Goal: Find contact information: Find contact information

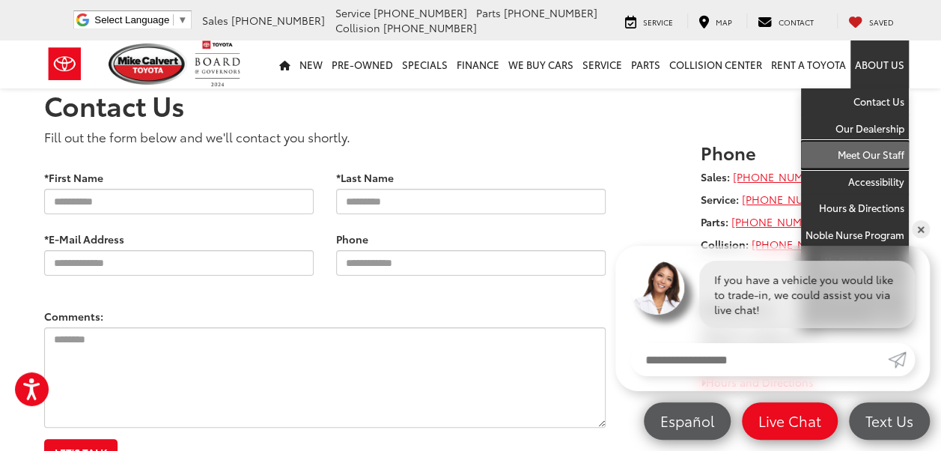
click at [867, 152] on link "Meet Our Staff" at bounding box center [855, 154] width 108 height 27
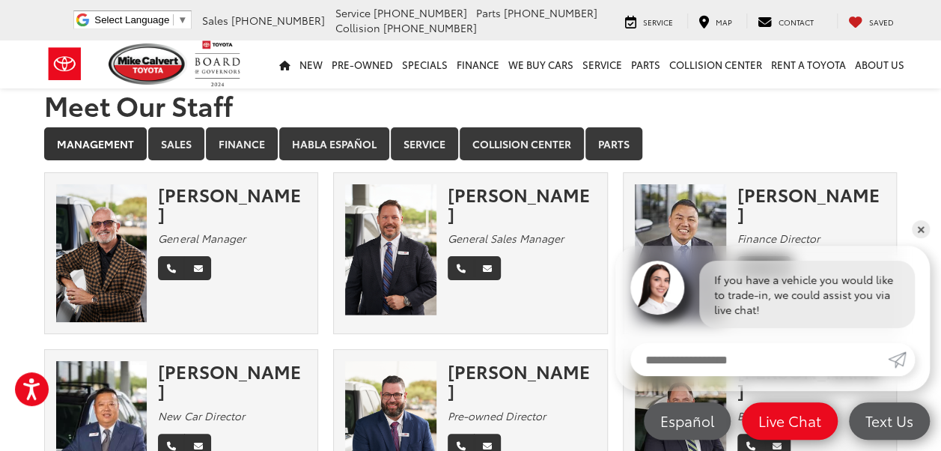
scroll to position [75, 0]
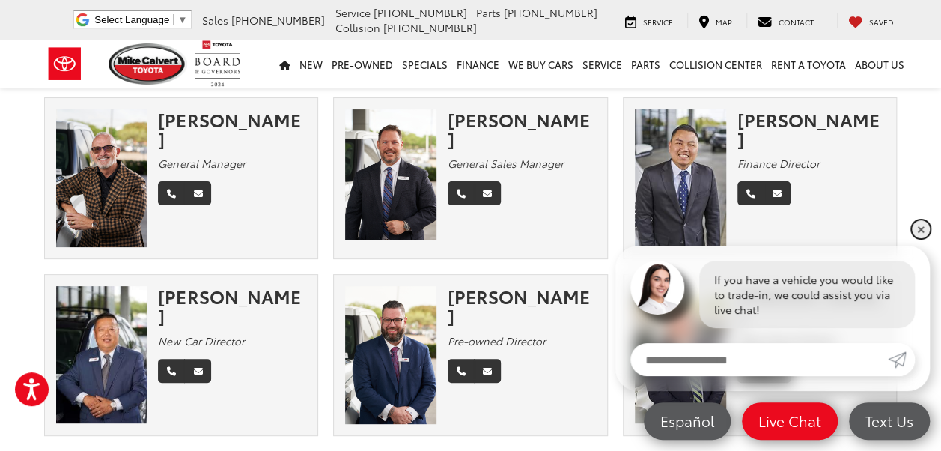
click at [921, 232] on link "✕" at bounding box center [921, 229] width 18 height 18
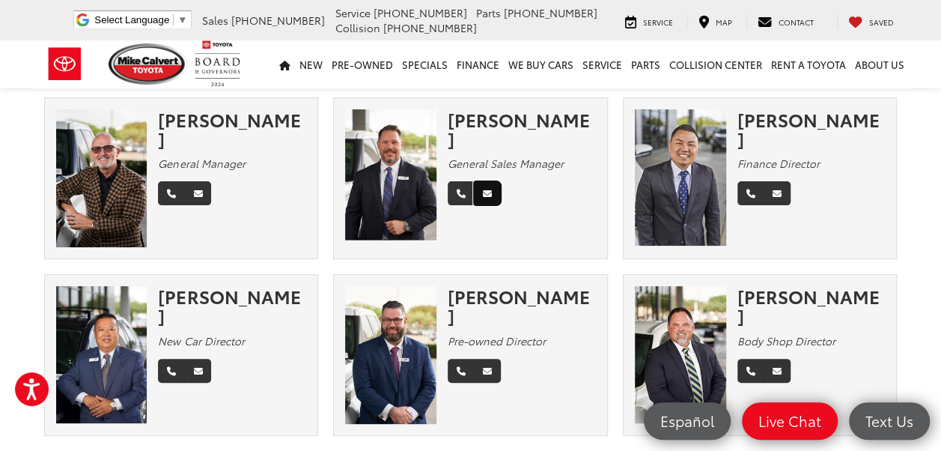
click at [488, 189] on icon "Email" at bounding box center [487, 193] width 9 height 9
click at [485, 189] on icon "Email" at bounding box center [487, 193] width 9 height 9
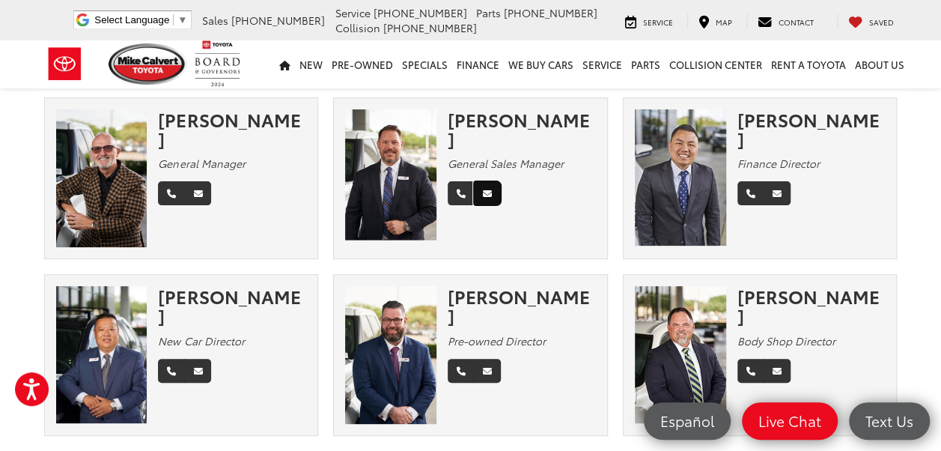
click at [488, 189] on icon "Email" at bounding box center [487, 193] width 9 height 9
click at [487, 367] on icon "Email" at bounding box center [487, 371] width 9 height 9
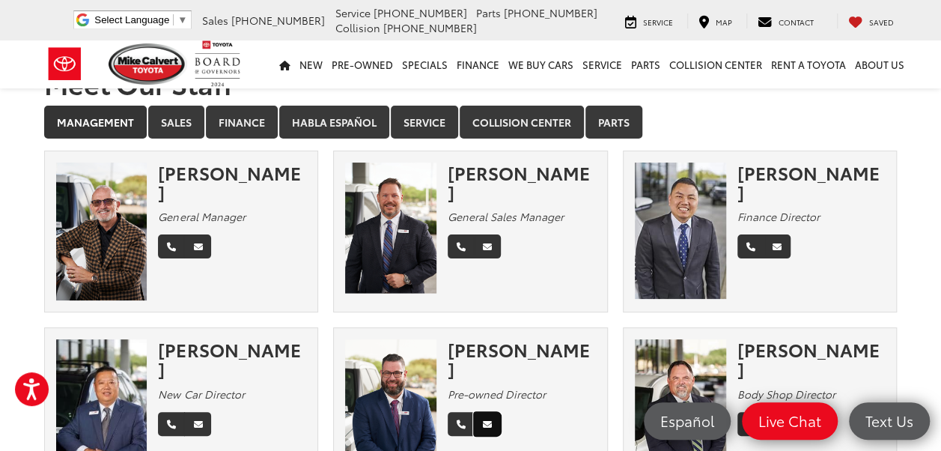
scroll to position [0, 0]
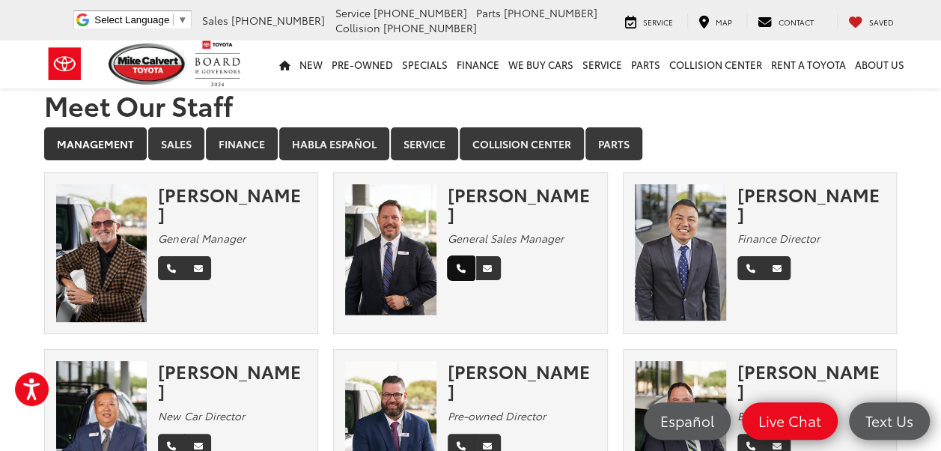
click at [457, 264] on icon "Phone" at bounding box center [461, 268] width 9 height 9
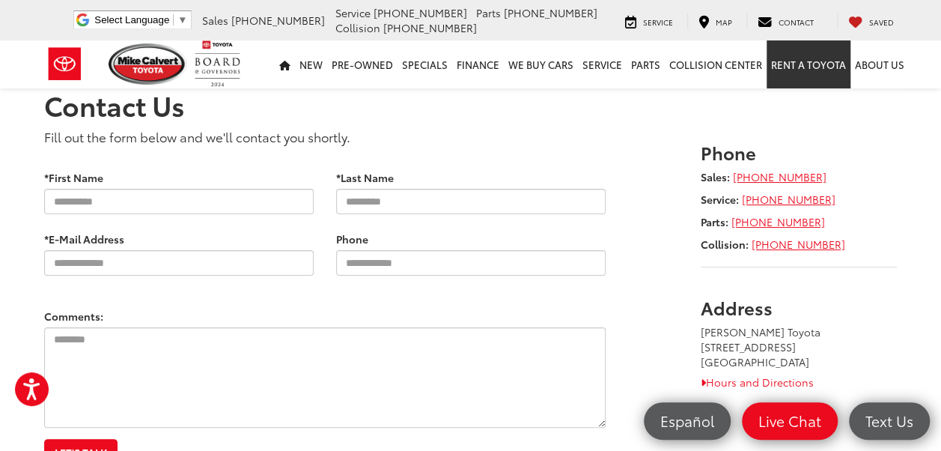
click at [793, 64] on link "Rent a Toyota" at bounding box center [808, 64] width 84 height 48
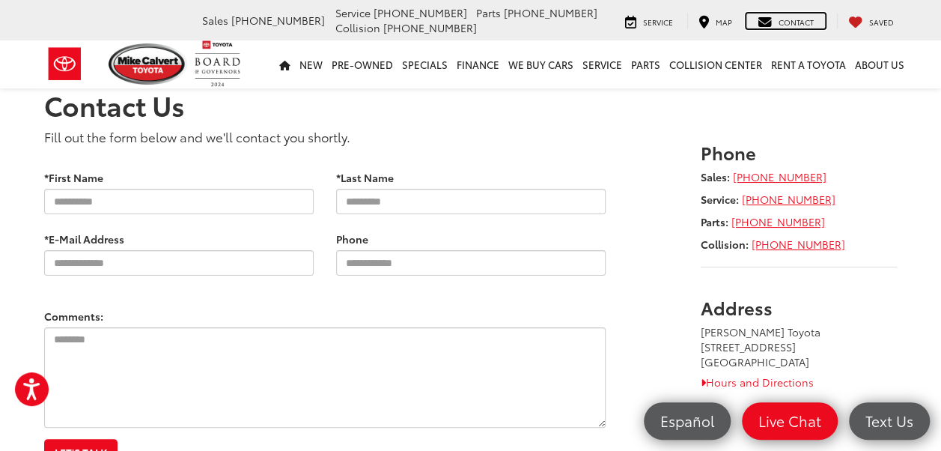
click at [801, 21] on span "Contact" at bounding box center [795, 21] width 35 height 11
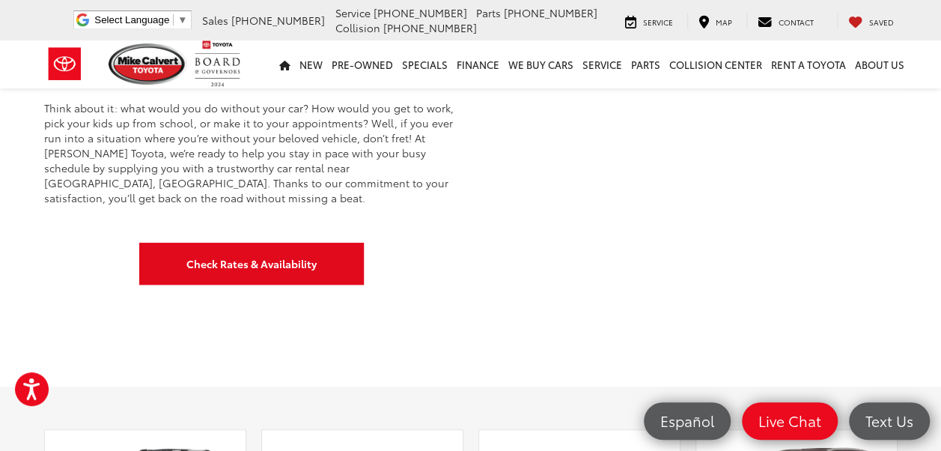
scroll to position [449, 0]
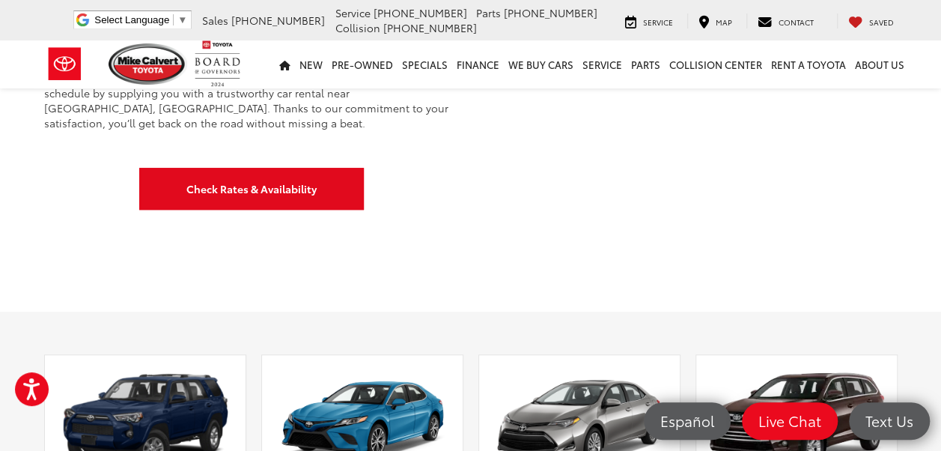
click at [296, 270] on div "Car Rental in Houston, TX RENTAL HOURS: Monday-Friday 7am-7pm and Saturday 7am-…" at bounding box center [470, 55] width 941 height 513
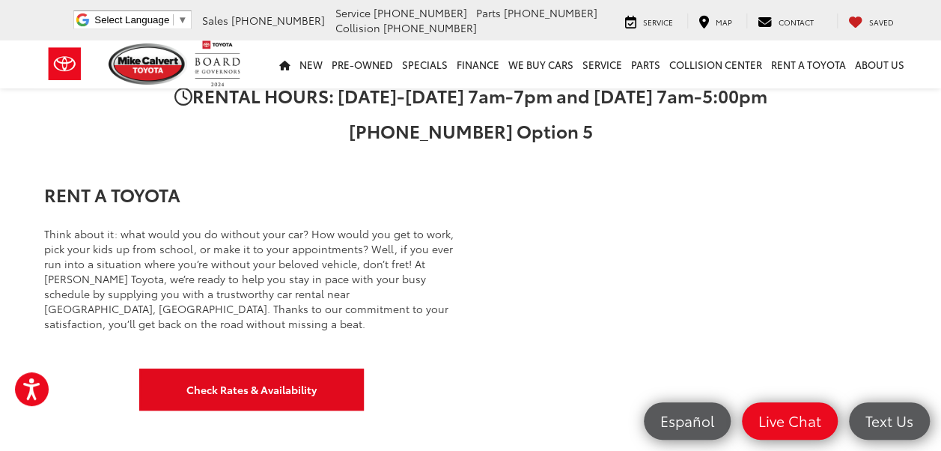
scroll to position [0, 0]
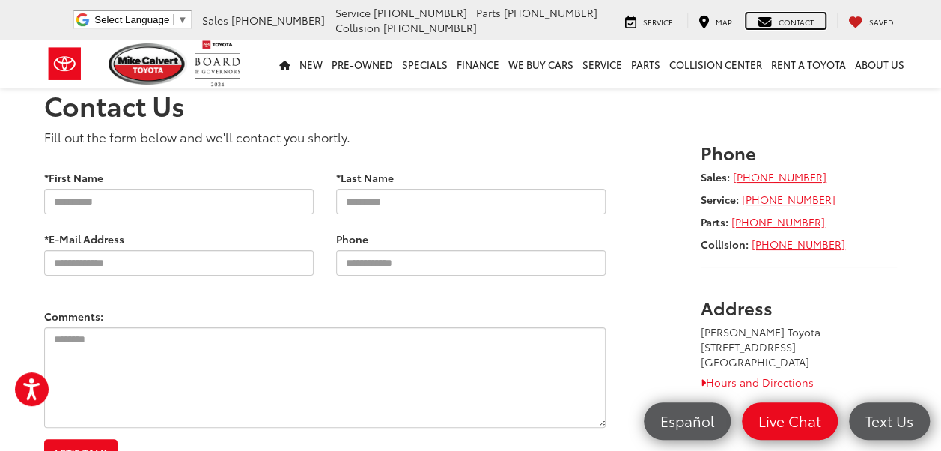
click at [796, 24] on span "Contact" at bounding box center [795, 21] width 35 height 11
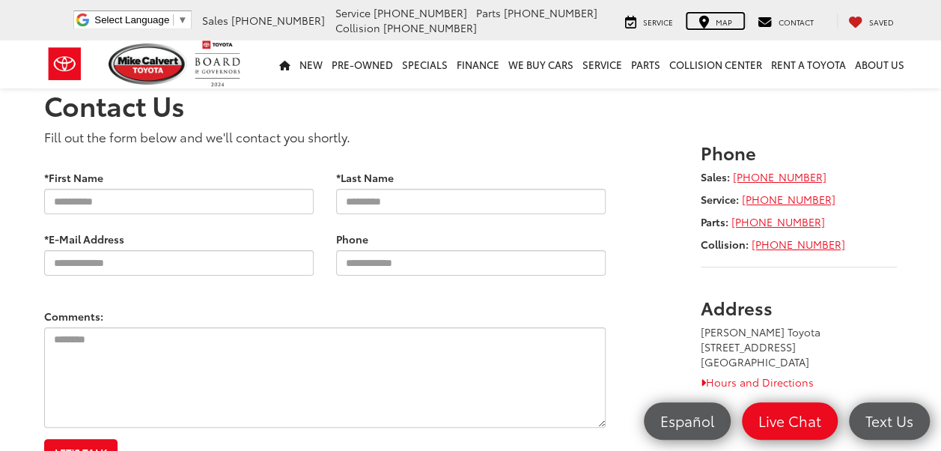
click at [727, 27] on span "Map" at bounding box center [724, 21] width 16 height 11
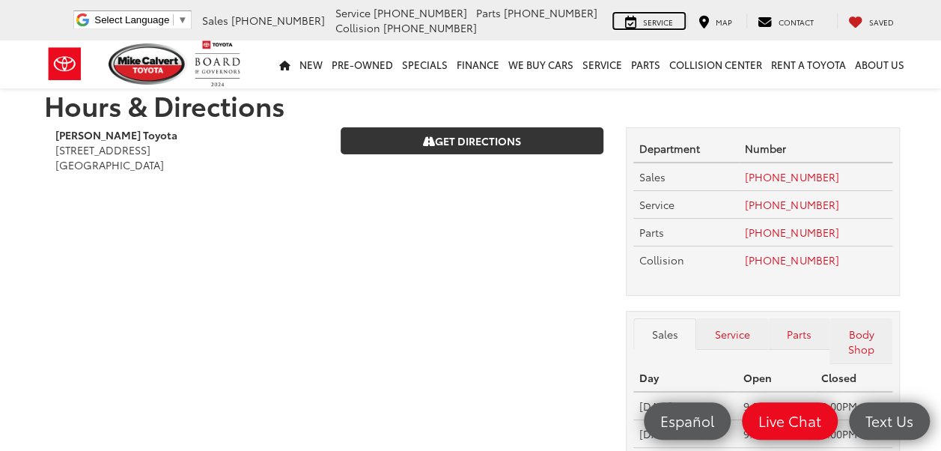
click at [659, 28] on div "Service" at bounding box center [649, 20] width 70 height 15
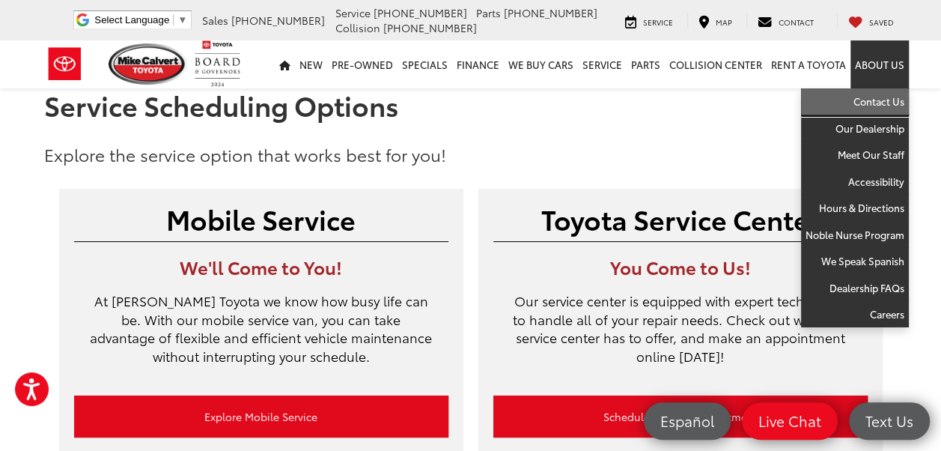
click at [874, 103] on link "Contact Us" at bounding box center [855, 101] width 108 height 27
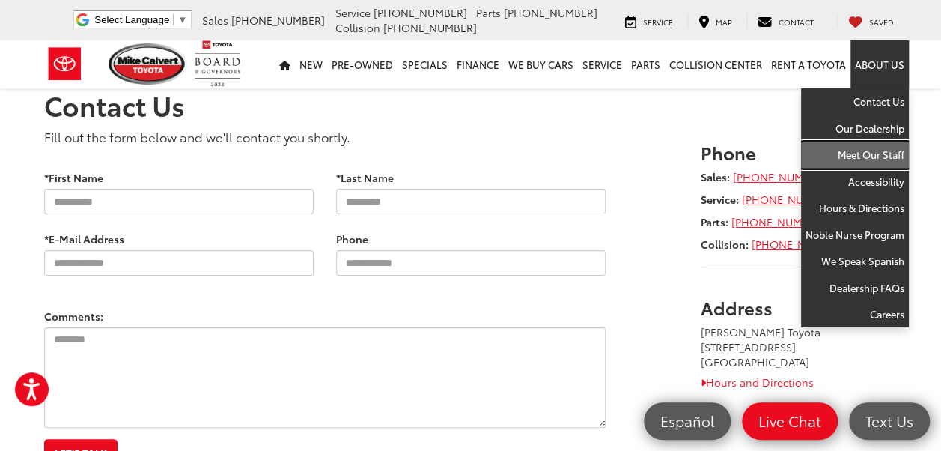
click at [876, 147] on link "Meet Our Staff" at bounding box center [855, 154] width 108 height 27
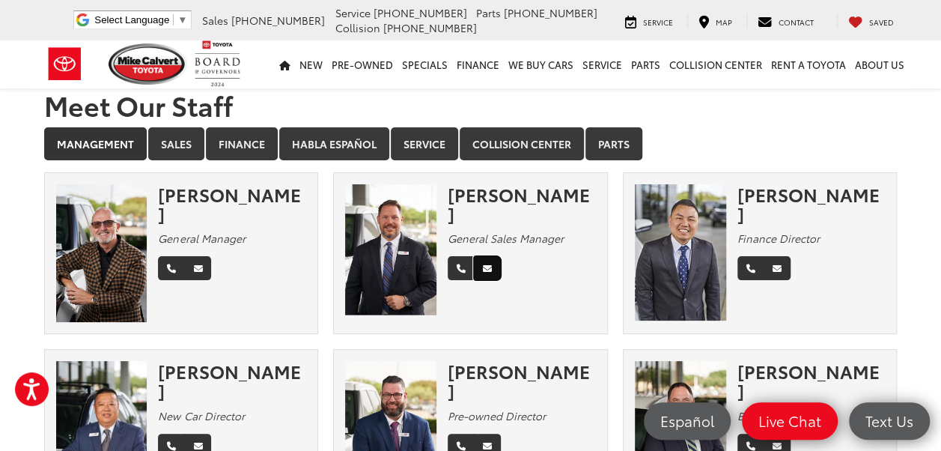
click at [488, 264] on icon "Email" at bounding box center [487, 268] width 9 height 9
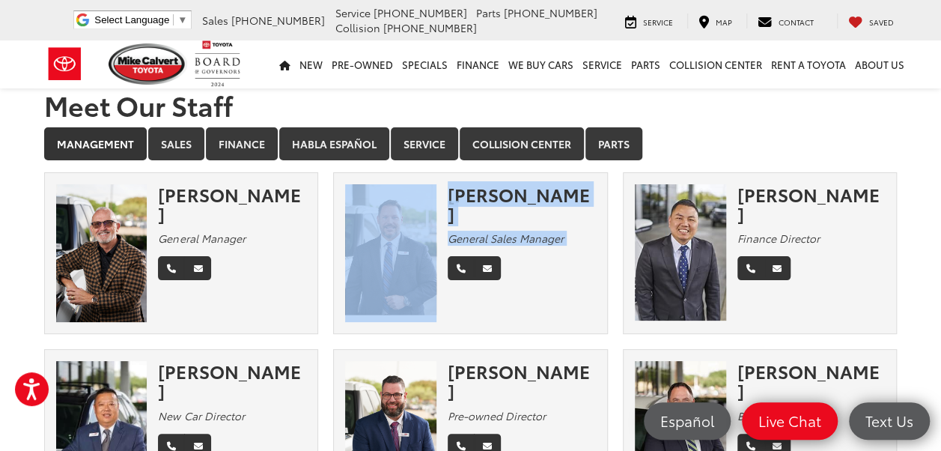
drag, startPoint x: 446, startPoint y: 195, endPoint x: 558, endPoint y: 234, distance: 118.4
click at [558, 234] on div "Ronny Haring General Sales Manager" at bounding box center [470, 253] width 273 height 138
drag, startPoint x: 558, startPoint y: 234, endPoint x: 512, endPoint y: 193, distance: 61.5
copy div "Ronny Haring General Sales Manager"
